Goal: Navigation & Orientation: Understand site structure

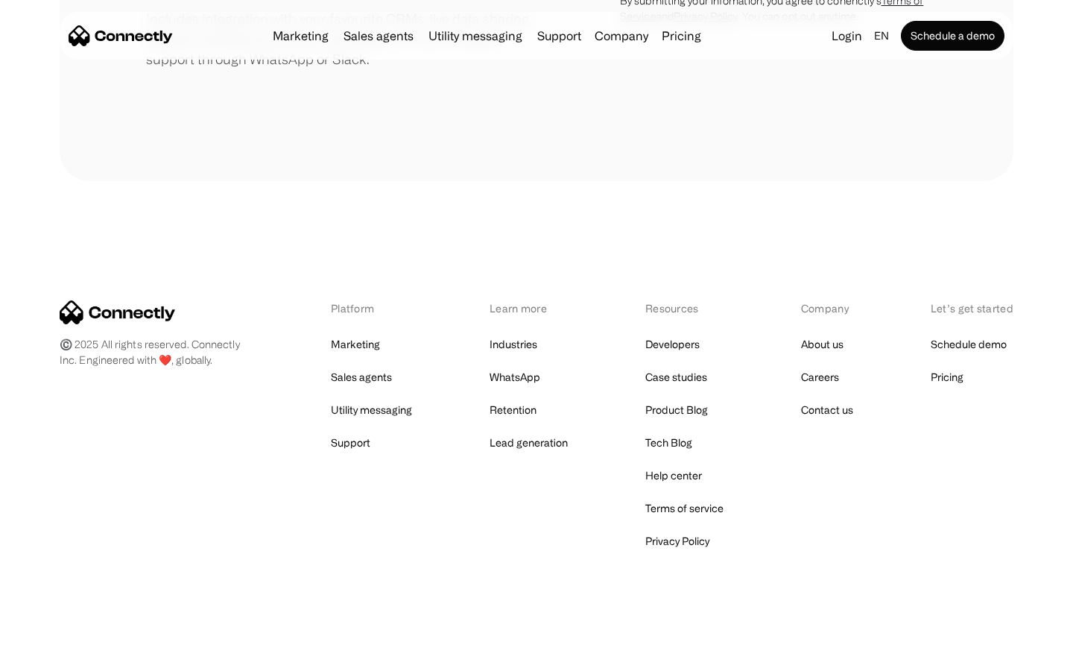
scroll to position [692, 0]
